Goal: Task Accomplishment & Management: Complete application form

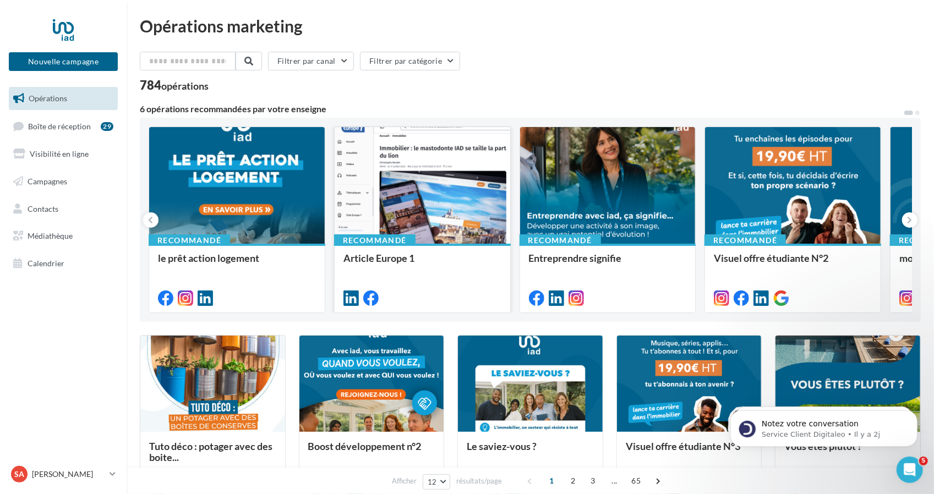
click at [457, 201] on div at bounding box center [423, 186] width 176 height 118
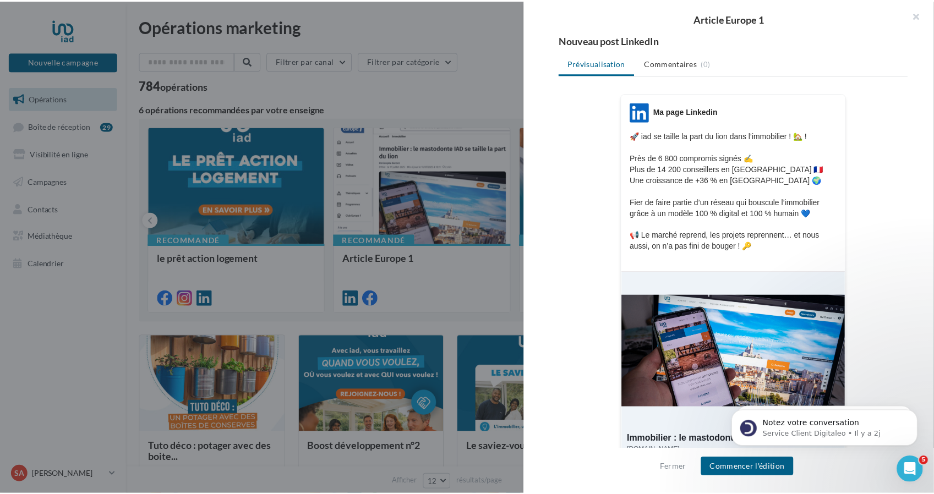
scroll to position [164, 0]
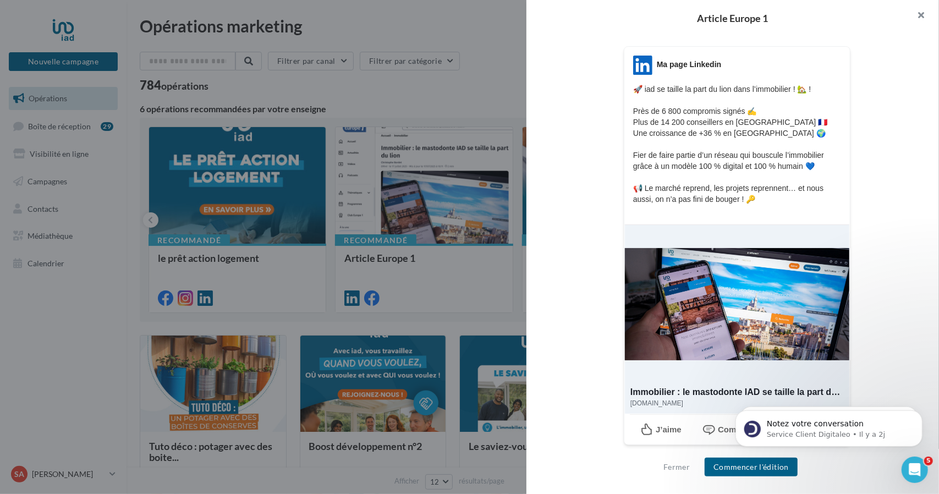
click at [925, 15] on button "button" at bounding box center [917, 16] width 44 height 33
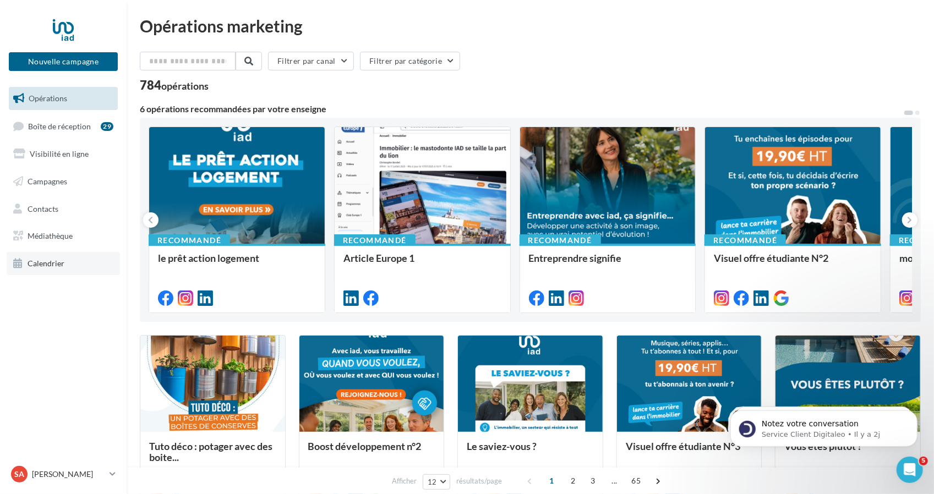
click at [69, 265] on link "Calendrier" at bounding box center [63, 263] width 113 height 23
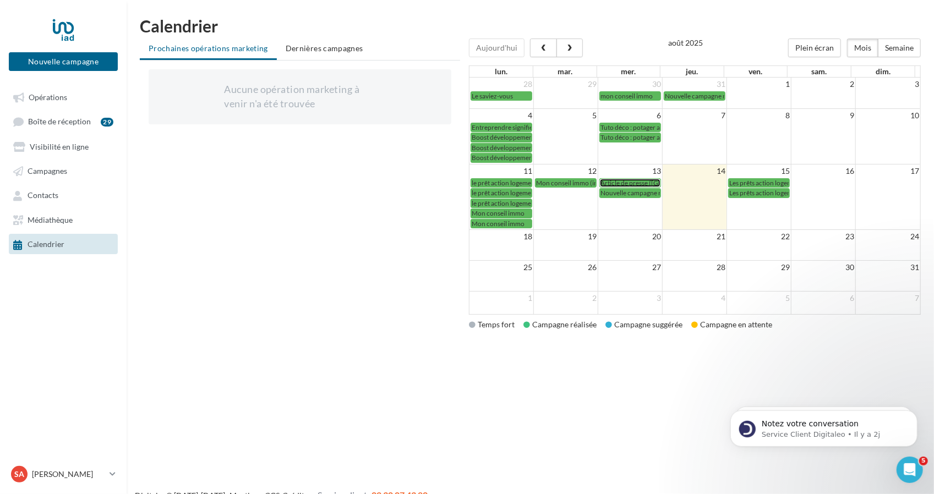
click at [629, 179] on span "Article de presse ([GEOGRAPHIC_DATA] 1)" at bounding box center [662, 183] width 124 height 8
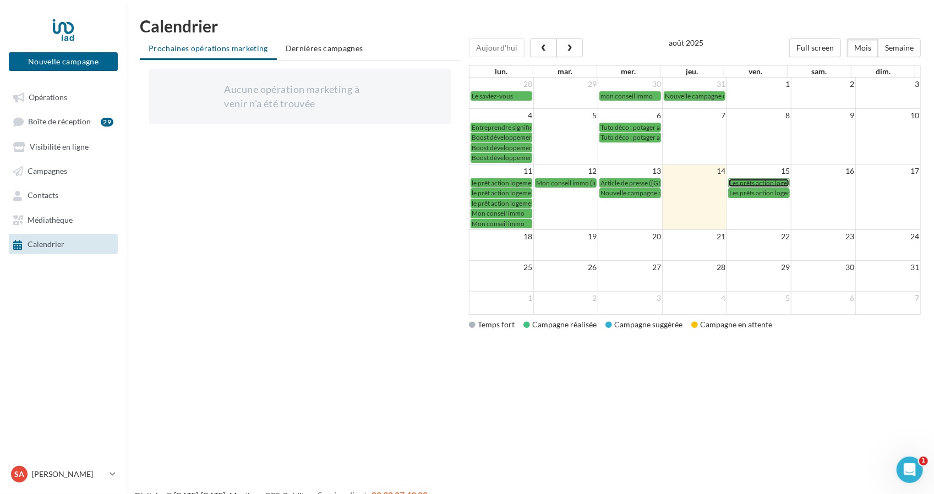
click at [759, 179] on span "Les prêts action logement" at bounding box center [765, 183] width 73 height 8
click at [776, 191] on span "Les prêts action logement" at bounding box center [765, 193] width 73 height 8
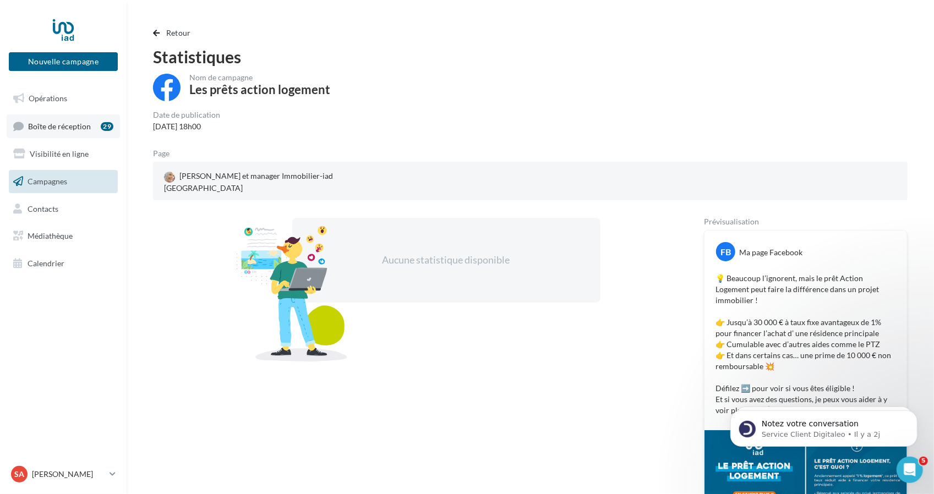
click at [52, 128] on span "Boîte de réception" at bounding box center [59, 125] width 63 height 9
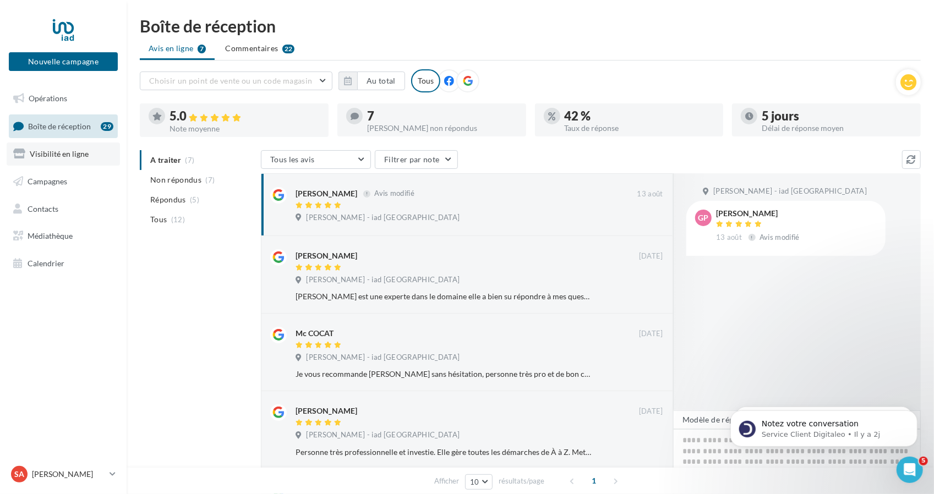
click at [75, 147] on link "Visibilité en ligne" at bounding box center [63, 153] width 113 height 23
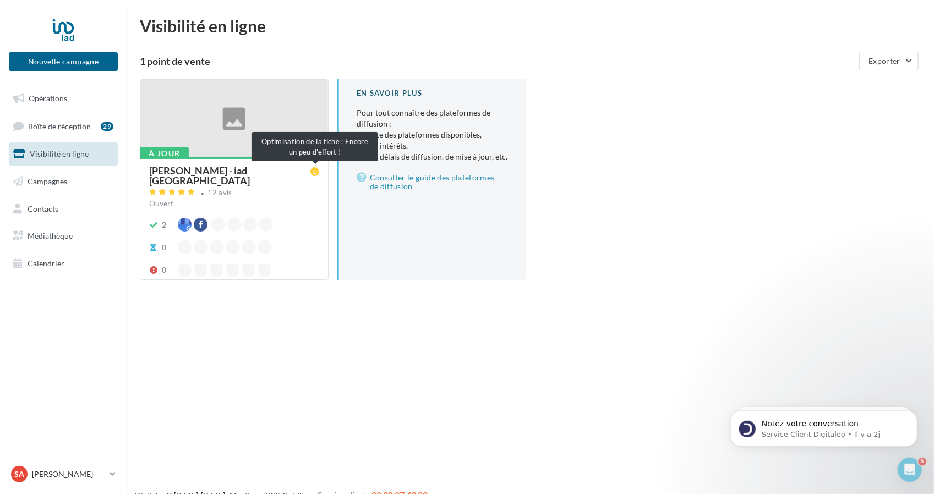
click at [315, 176] on icon at bounding box center [314, 171] width 9 height 9
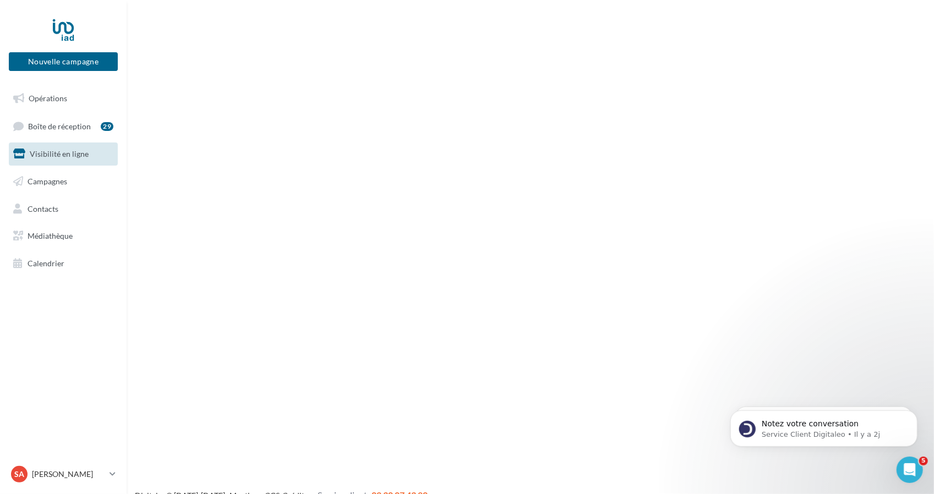
click at [315, 176] on div "Nouvelle campagne Nouvelle campagne Opérations Boîte de réception 29 Visibilité…" at bounding box center [467, 265] width 934 height 494
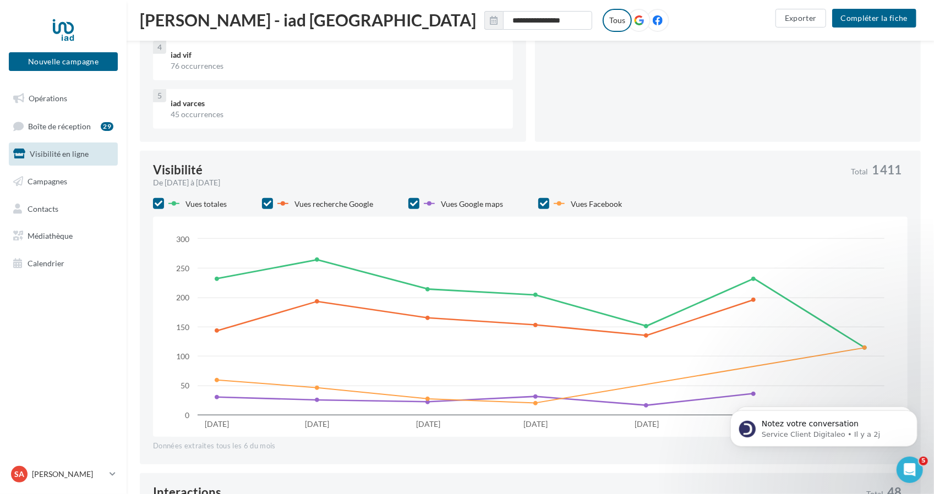
scroll to position [373, 0]
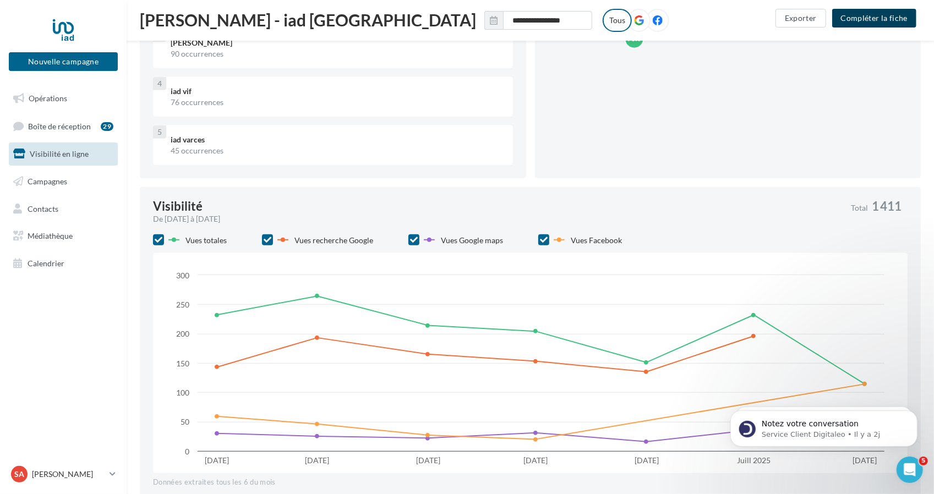
click at [878, 25] on button "Compléter la fiche" at bounding box center [874, 18] width 84 height 19
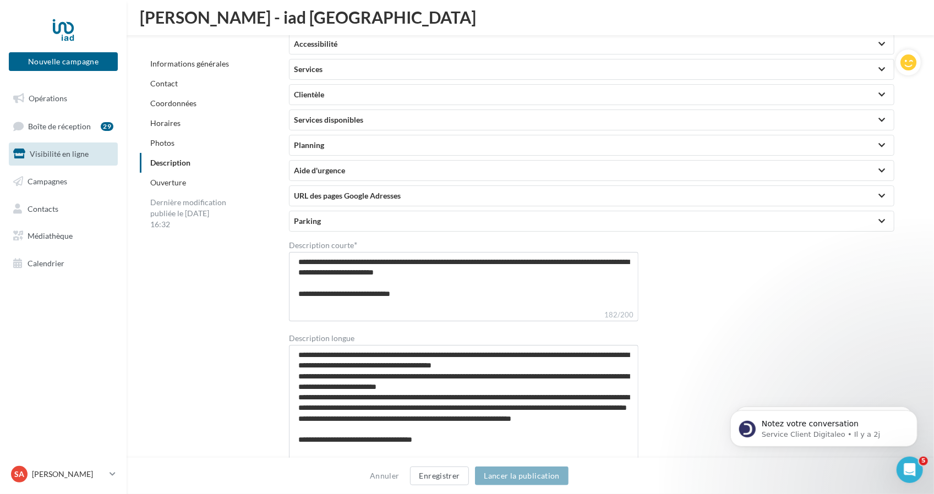
scroll to position [2710, 0]
